Goal: Navigation & Orientation: Understand site structure

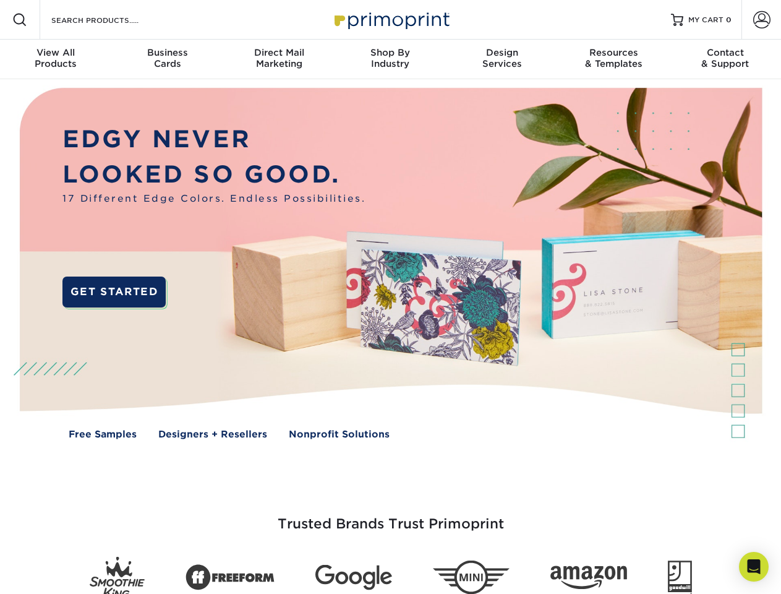
click at [390, 297] on img at bounding box center [390, 272] width 773 height 386
click at [20, 20] on span at bounding box center [19, 19] width 15 height 15
click at [761, 20] on span at bounding box center [761, 19] width 17 height 17
click at [56, 59] on div "View All Products" at bounding box center [55, 58] width 111 height 22
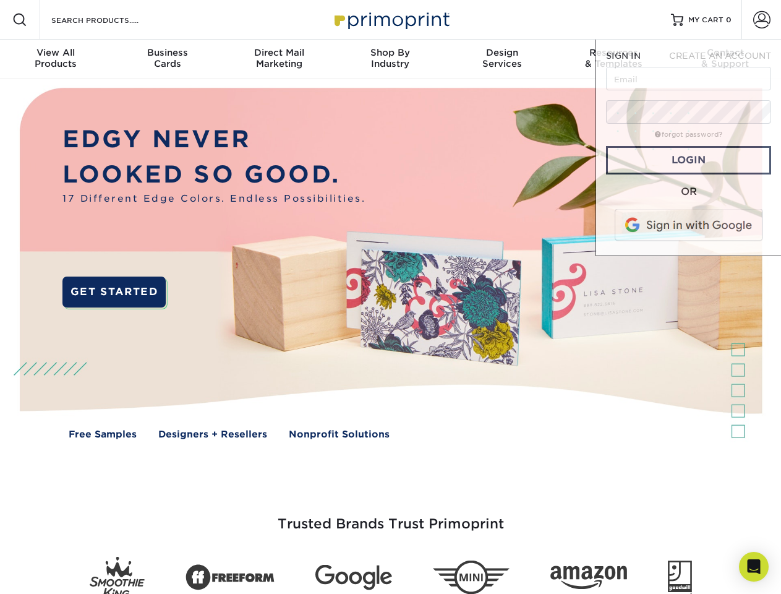
click at [167, 59] on div "Business Cards" at bounding box center [166, 58] width 111 height 22
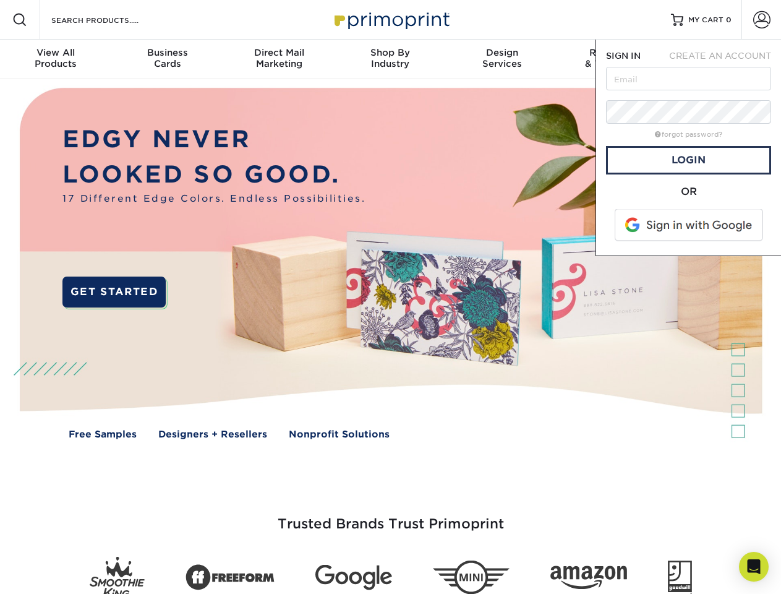
click at [279, 59] on div "Direct Mail Marketing" at bounding box center [278, 58] width 111 height 22
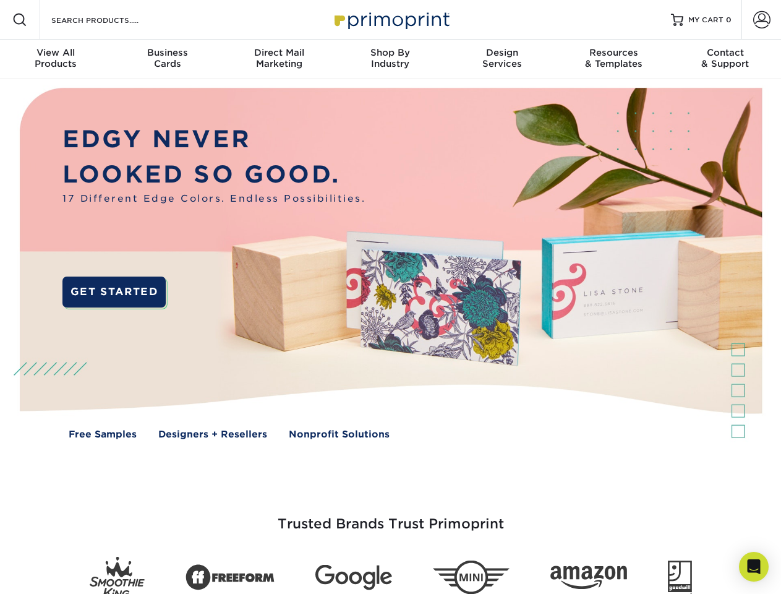
click at [390, 59] on div "Shop By Industry" at bounding box center [389, 58] width 111 height 22
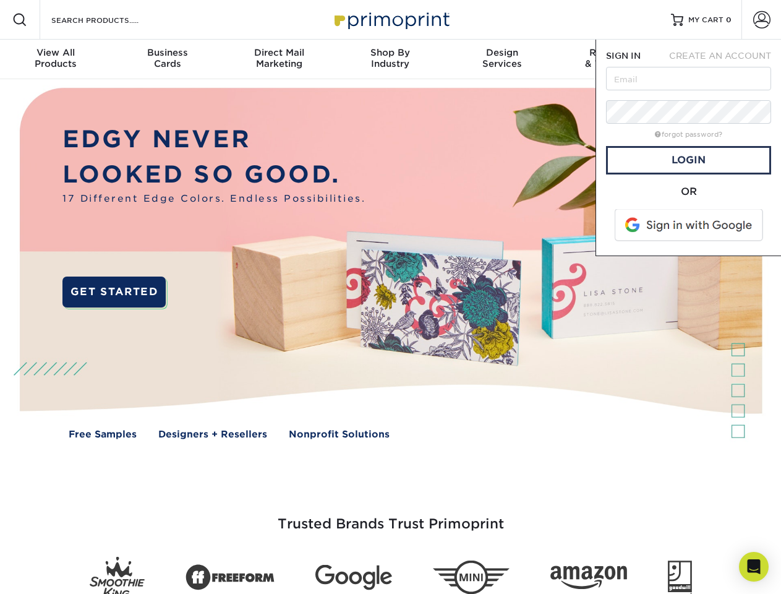
click at [502, 59] on div "Design Services" at bounding box center [501, 58] width 111 height 22
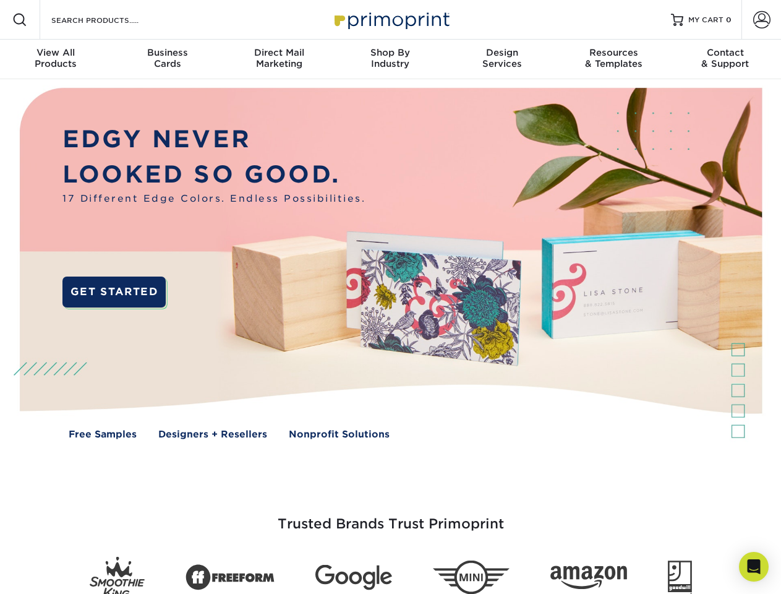
click at [613, 59] on span "SIGN IN" at bounding box center [623, 56] width 35 height 10
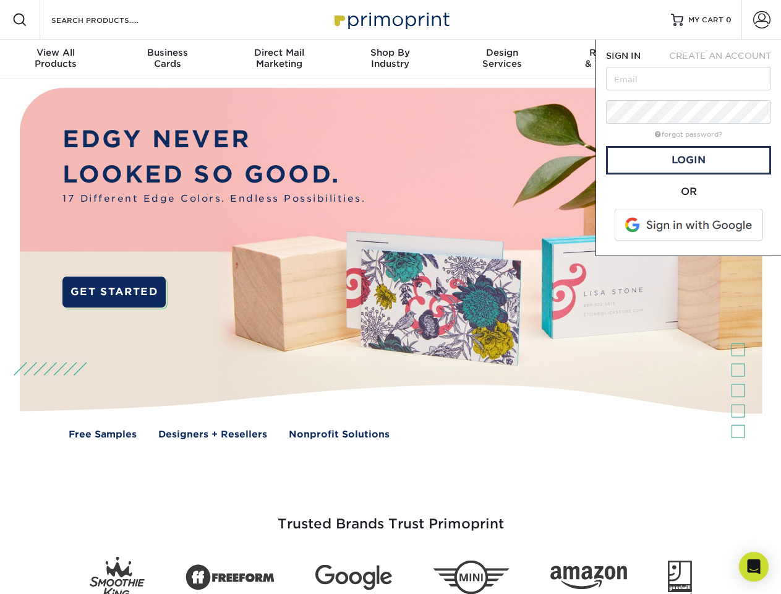
click at [725, 59] on div "Contact & Support" at bounding box center [725, 58] width 111 height 22
